Goal: Task Accomplishment & Management: Use online tool/utility

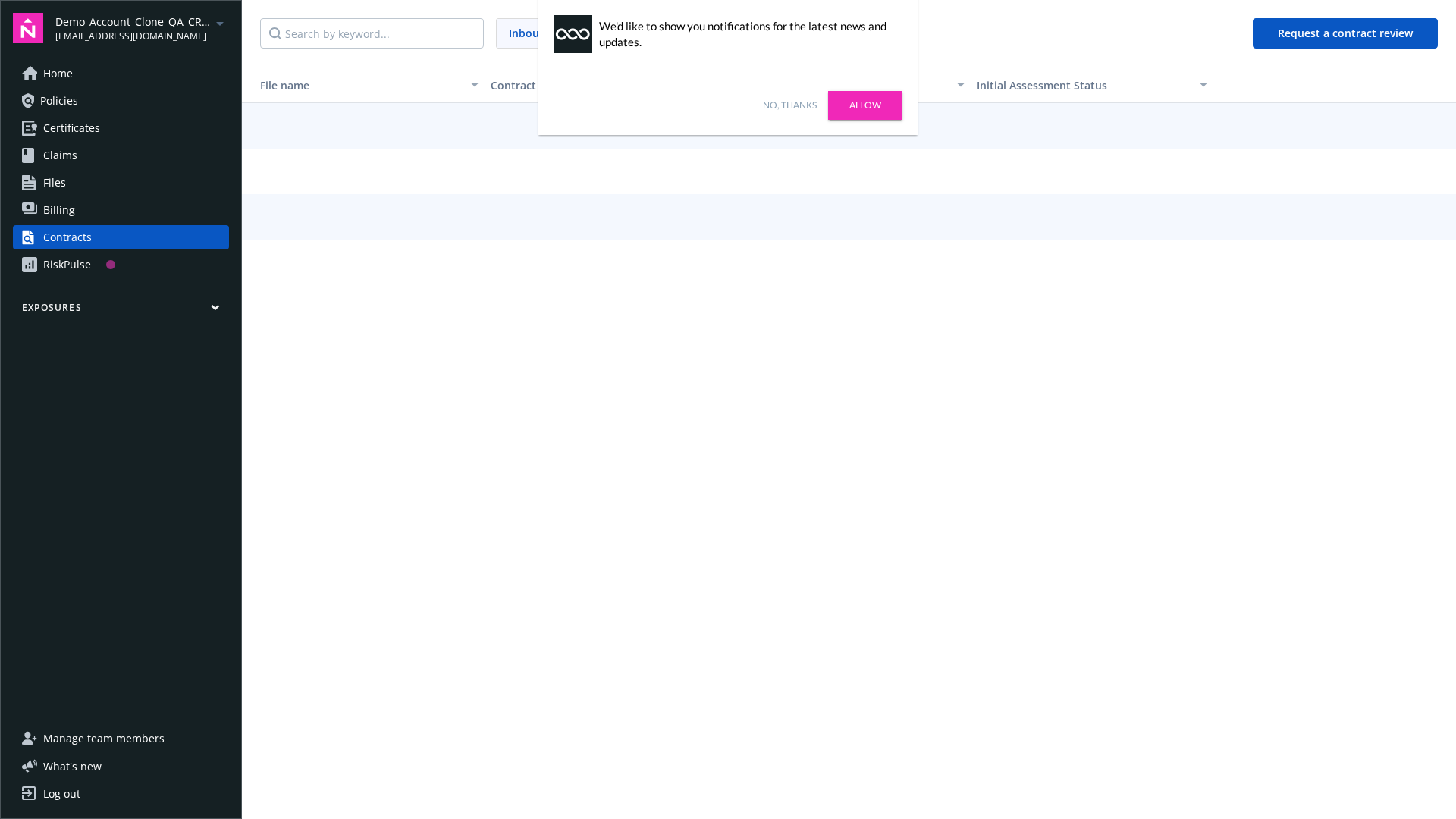
click at [789, 105] on link "No, thanks" at bounding box center [789, 105] width 54 height 14
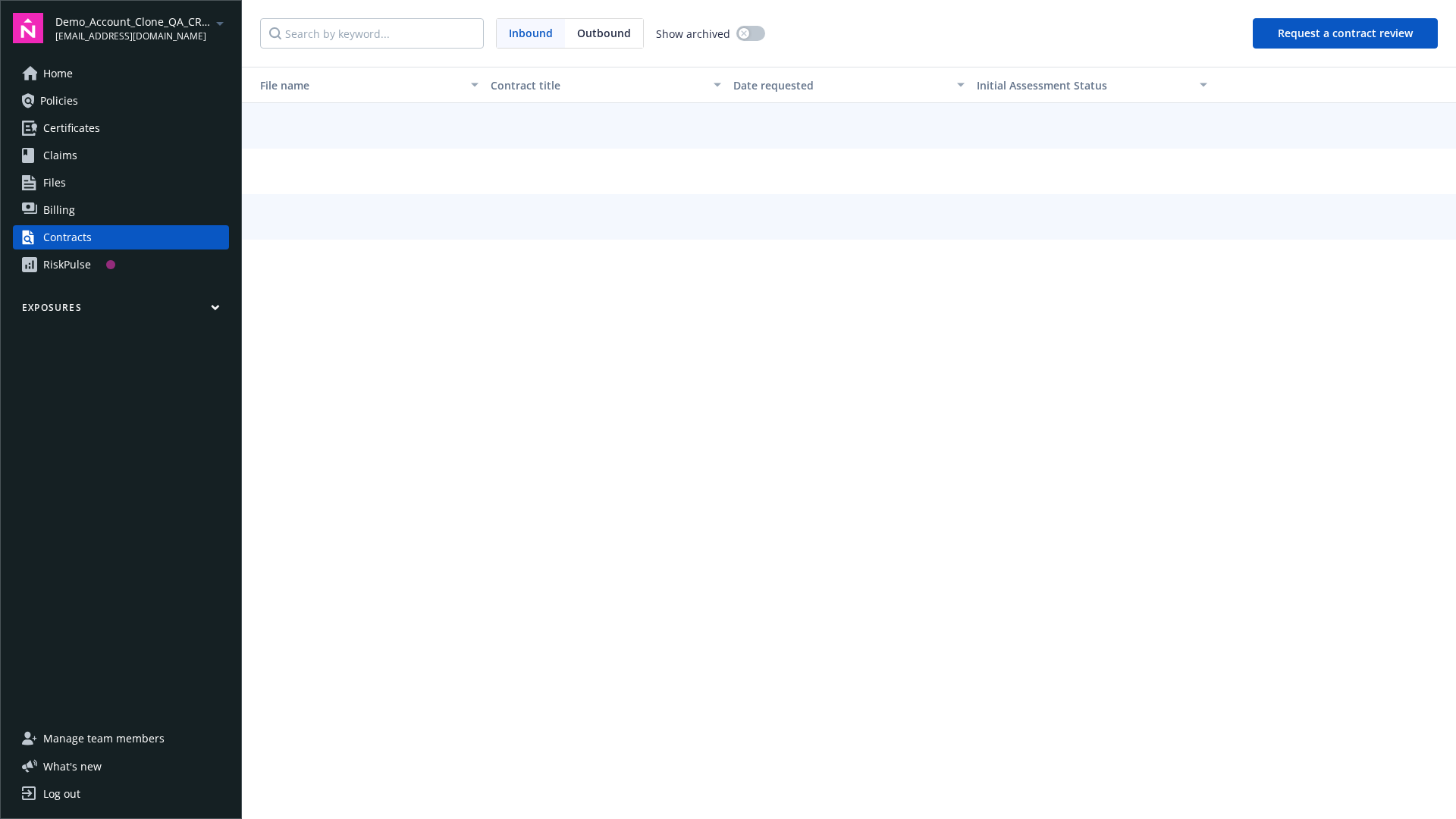
click at [1346, 33] on button "Request a contract review" at bounding box center [1346, 33] width 185 height 31
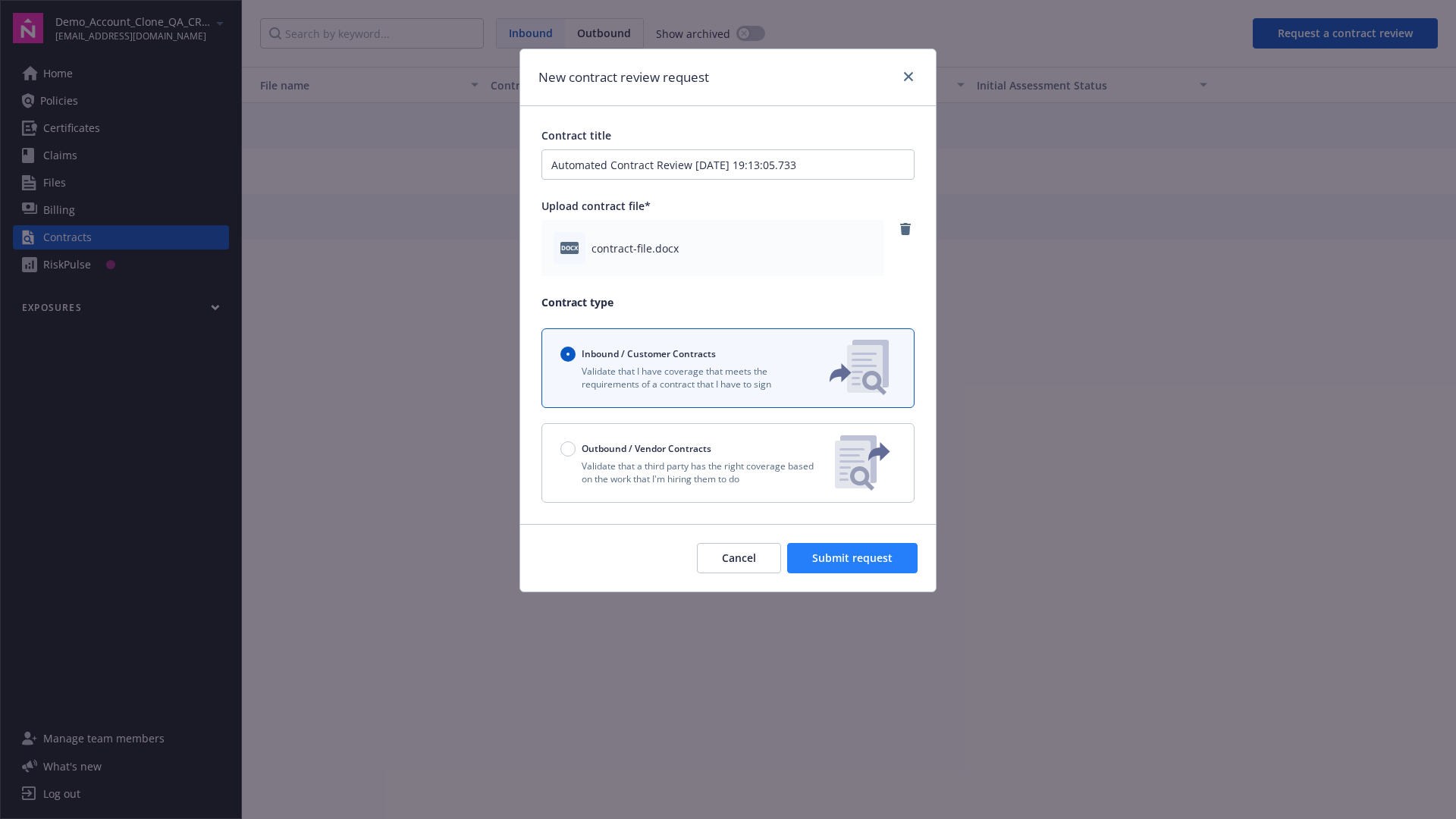
type input "Automated Contract Review [DATE] 19:13:05.733"
click at [853, 558] on span "Submit request" at bounding box center [852, 558] width 80 height 14
